Goal: Transaction & Acquisition: Book appointment/travel/reservation

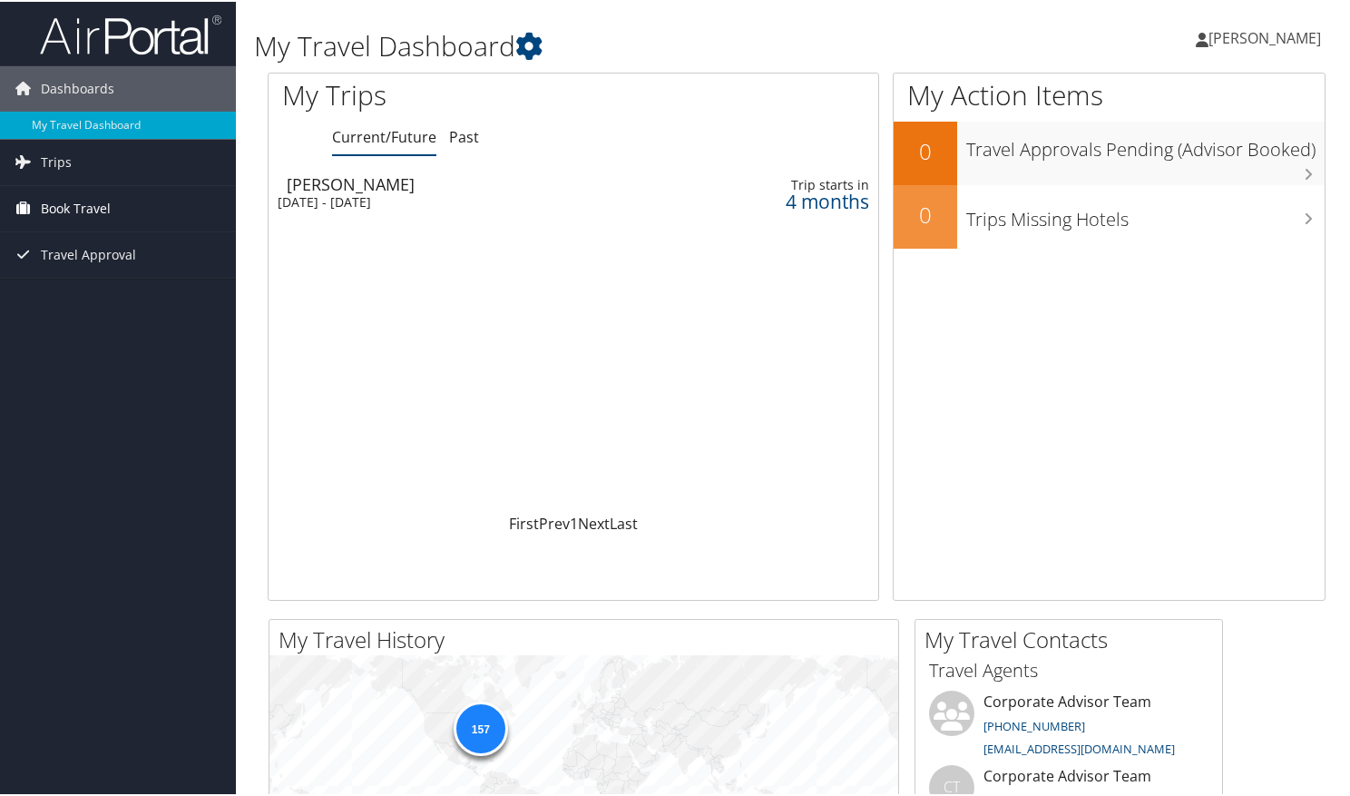
click at [85, 203] on span "Book Travel" at bounding box center [76, 206] width 70 height 45
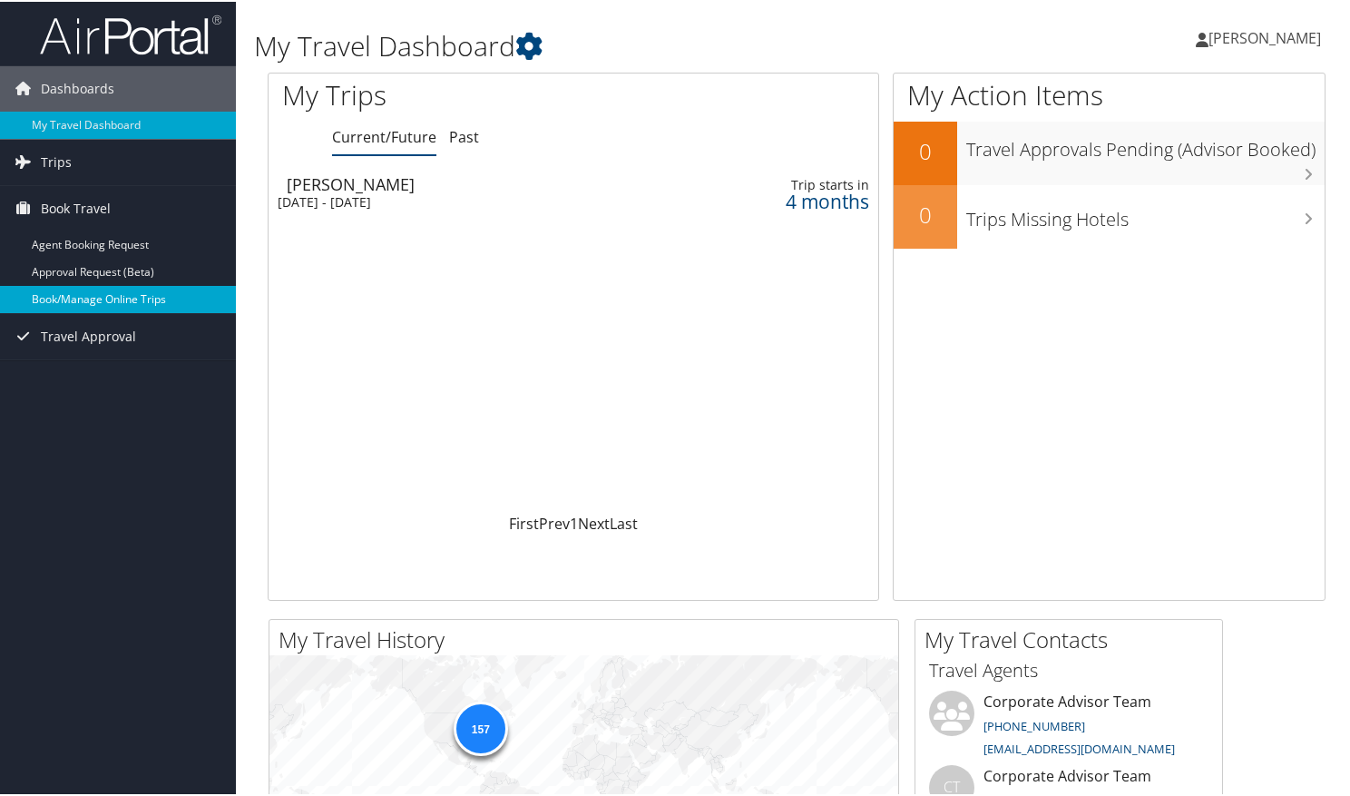
click at [87, 295] on link "Book/Manage Online Trips" at bounding box center [118, 297] width 236 height 27
